Goal: Information Seeking & Learning: Learn about a topic

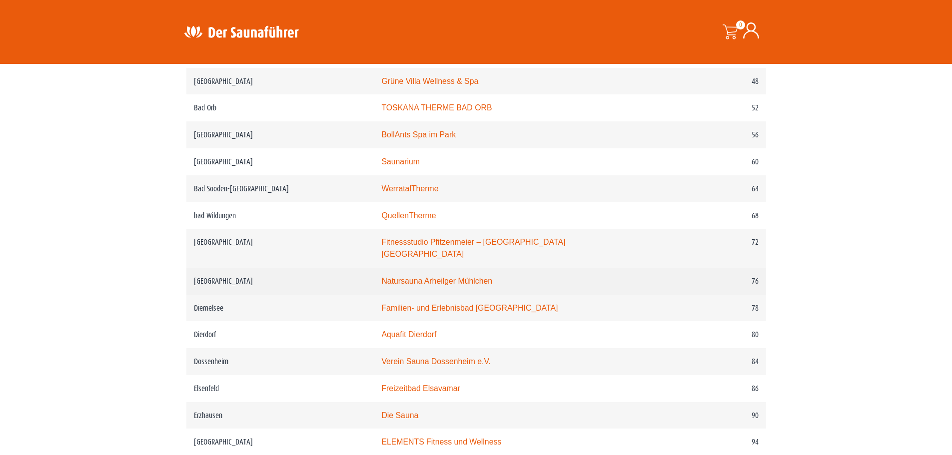
scroll to position [700, 0]
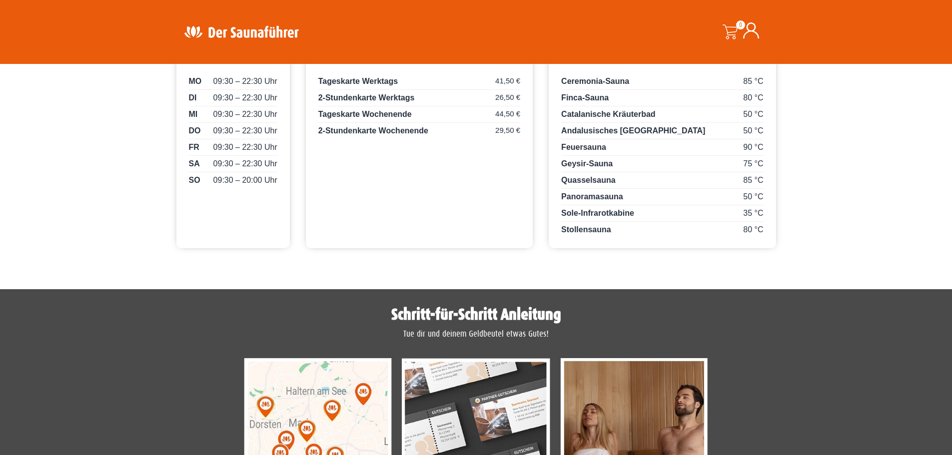
scroll to position [350, 0]
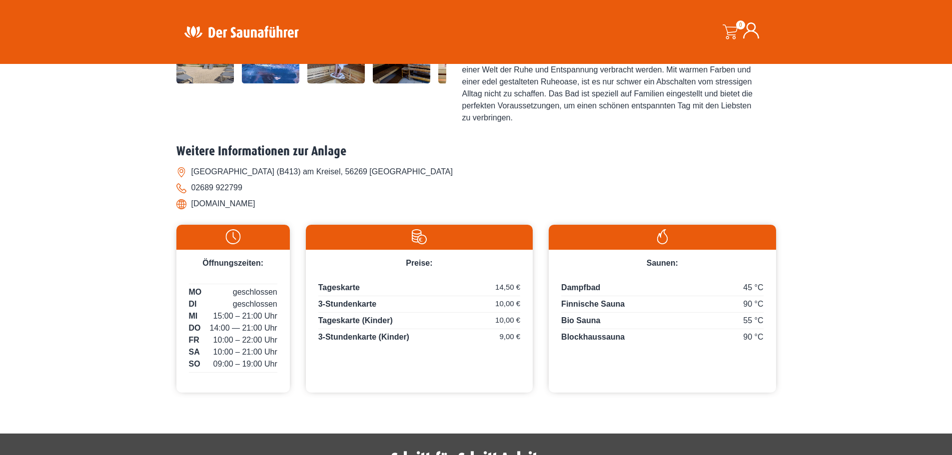
scroll to position [389, 0]
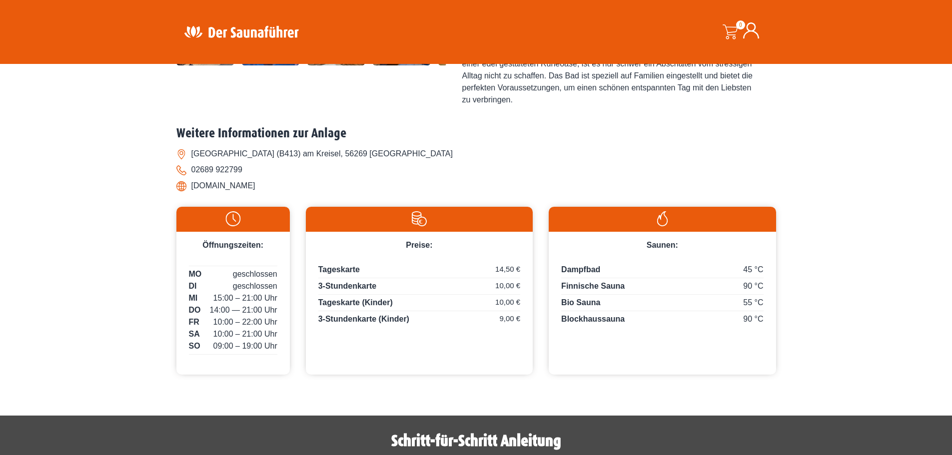
drag, startPoint x: 284, startPoint y: 181, endPoint x: 190, endPoint y: 188, distance: 94.7
click at [190, 188] on li "[DOMAIN_NAME]" at bounding box center [476, 186] width 600 height 16
copy li "[DOMAIN_NAME]"
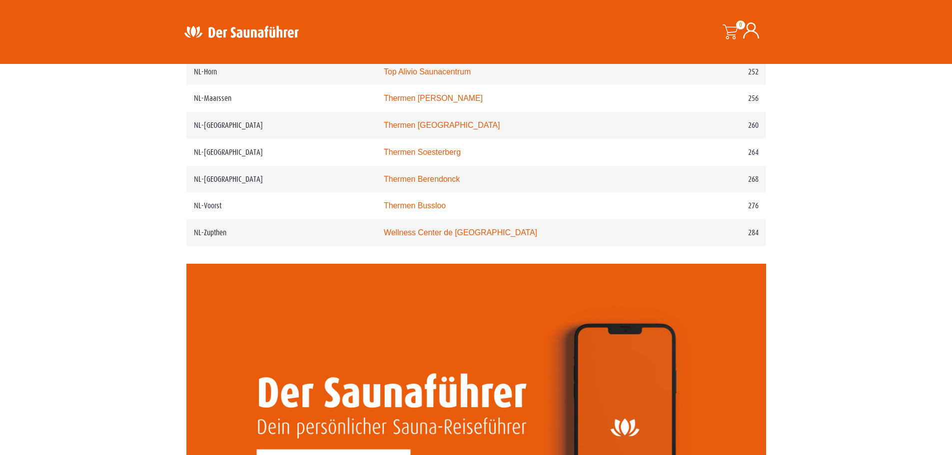
scroll to position [2099, 0]
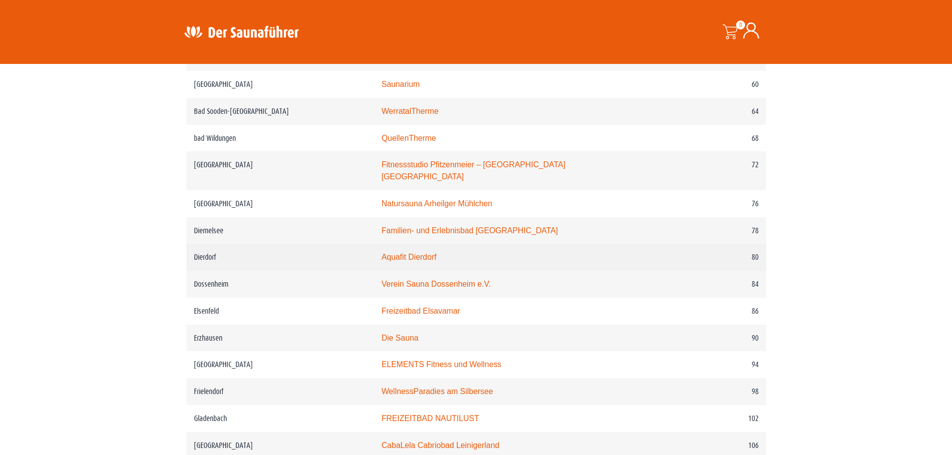
scroll to position [850, 0]
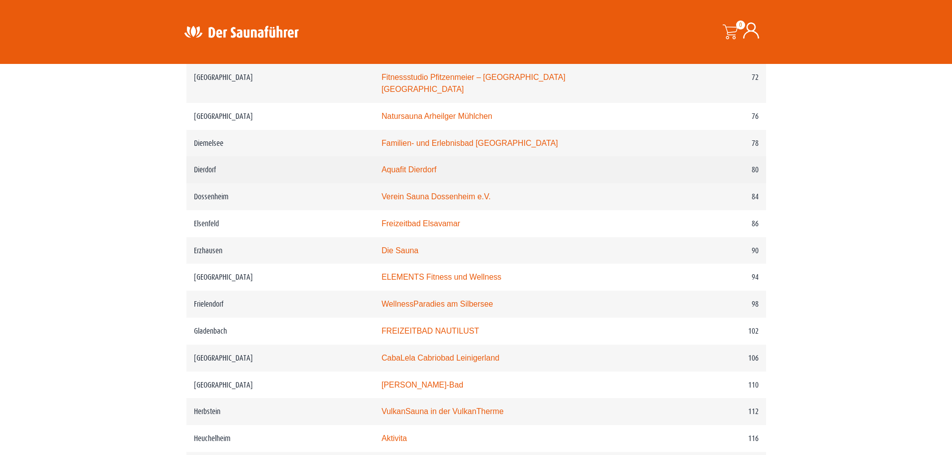
click at [425, 168] on link "Aquafit Dierdorf" at bounding box center [408, 169] width 55 height 8
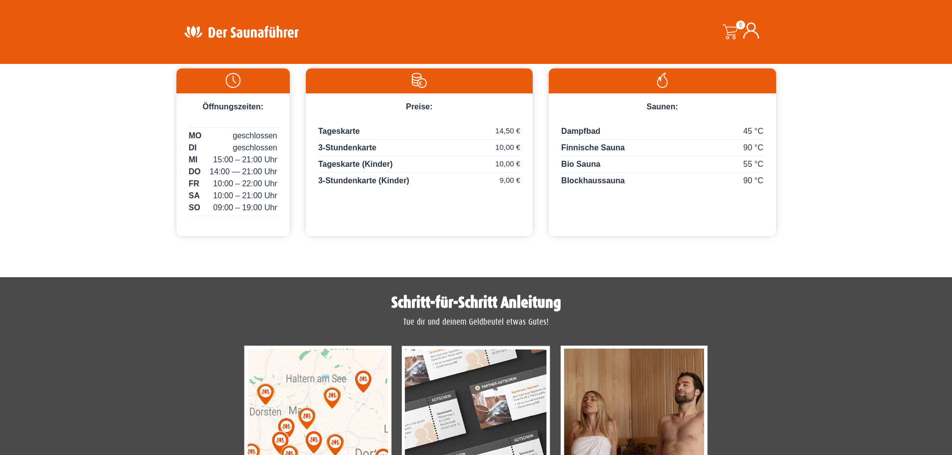
scroll to position [550, 0]
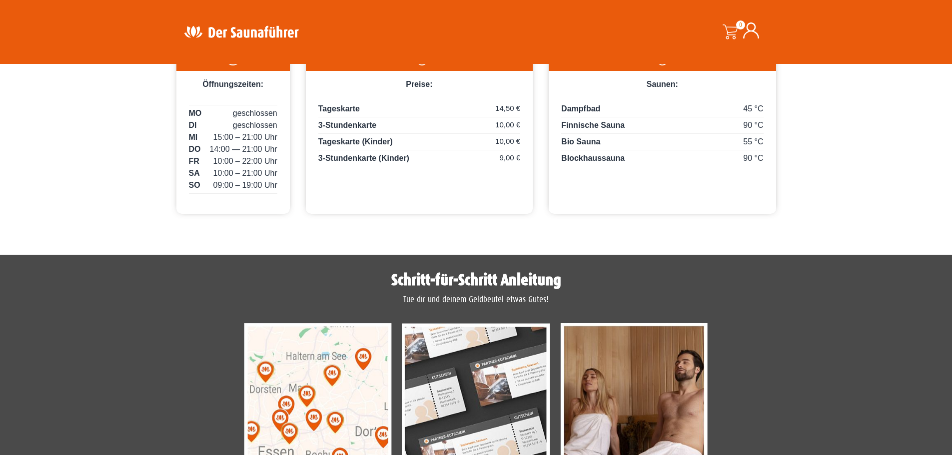
click at [361, 381] on img at bounding box center [318, 415] width 148 height 185
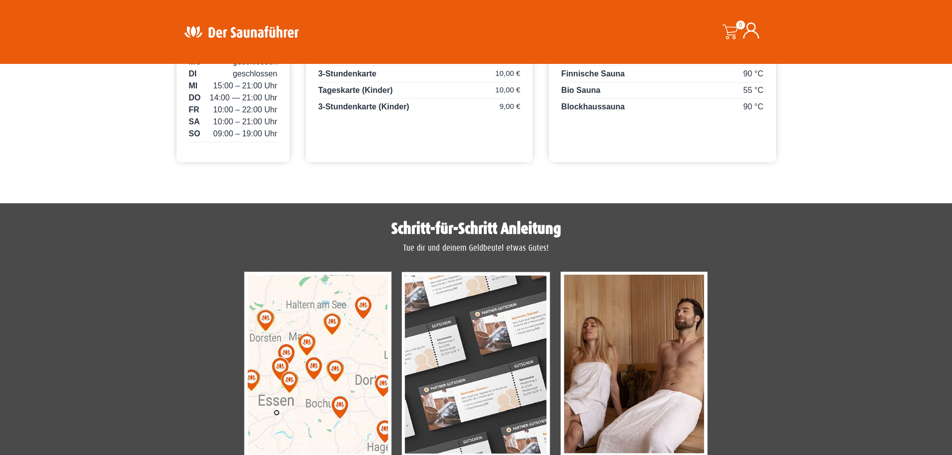
scroll to position [750, 0]
